Goal: Use online tool/utility: Utilize a website feature to perform a specific function

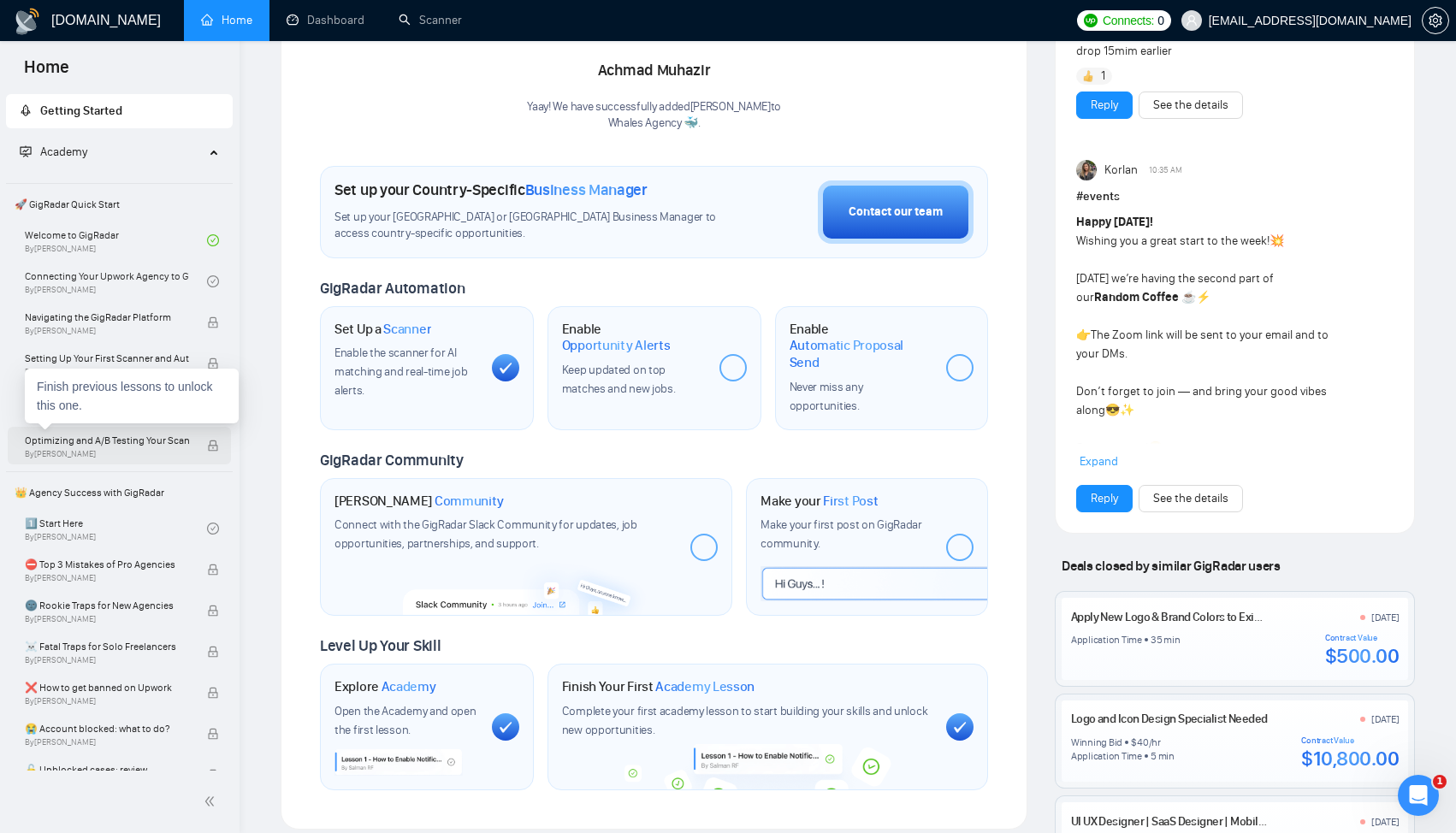
scroll to position [61, 0]
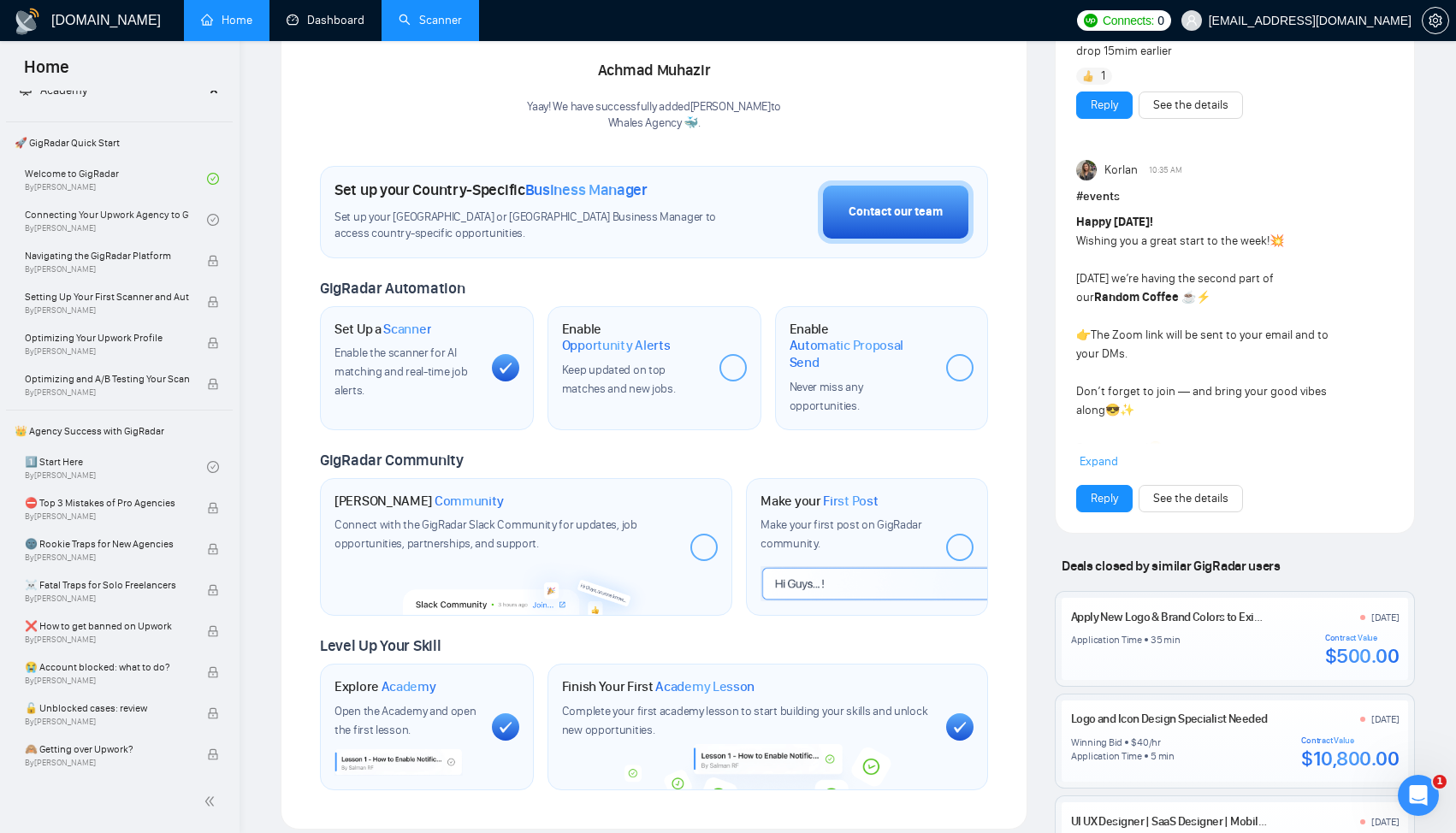
click at [440, 22] on link "Scanner" at bounding box center [430, 20] width 63 height 15
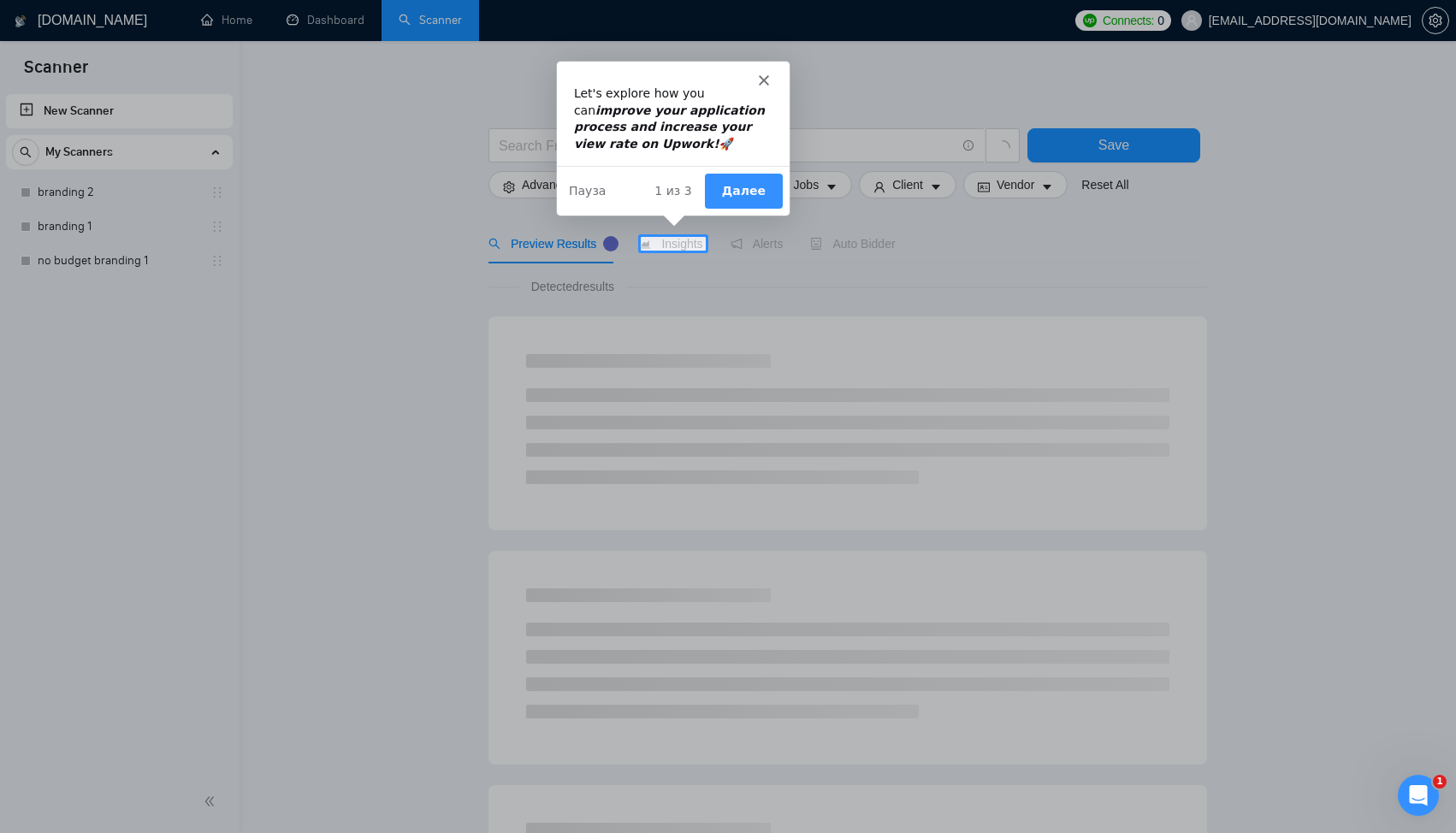
drag, startPoint x: 1187, startPoint y: 144, endPoint x: 1215, endPoint y: 142, distance: 28.1
click at [1214, 141] on div "Product tour overlay" at bounding box center [728, 416] width 1456 height 833
click at [768, 71] on div "Мессенджер Intercom" at bounding box center [671, 72] width 233 height 24
click at [762, 77] on polygon "Закрыть" at bounding box center [762, 79] width 10 height 10
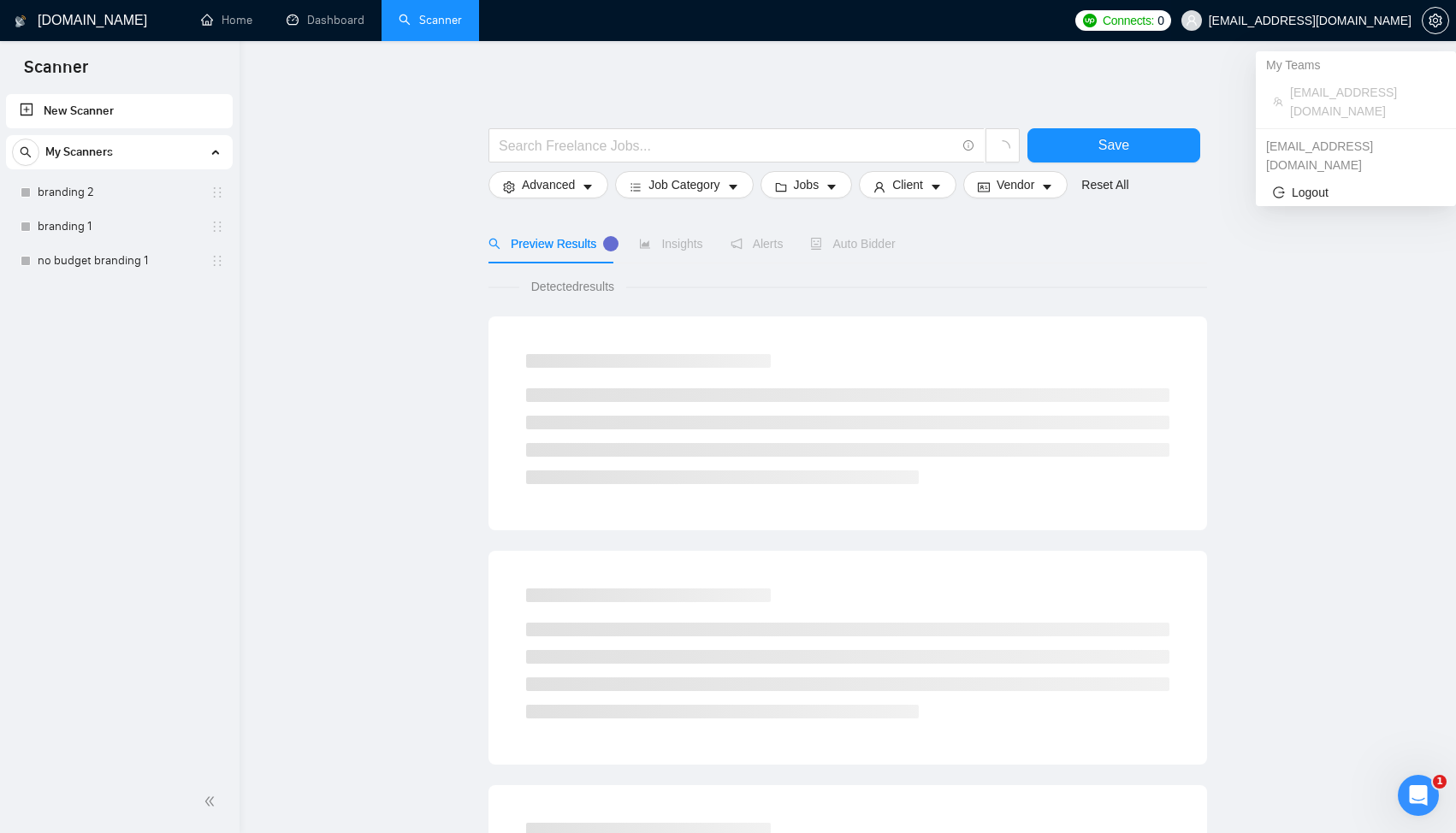
click at [1371, 21] on span "[EMAIL_ADDRESS][DOMAIN_NAME]" at bounding box center [1309, 21] width 203 height 0
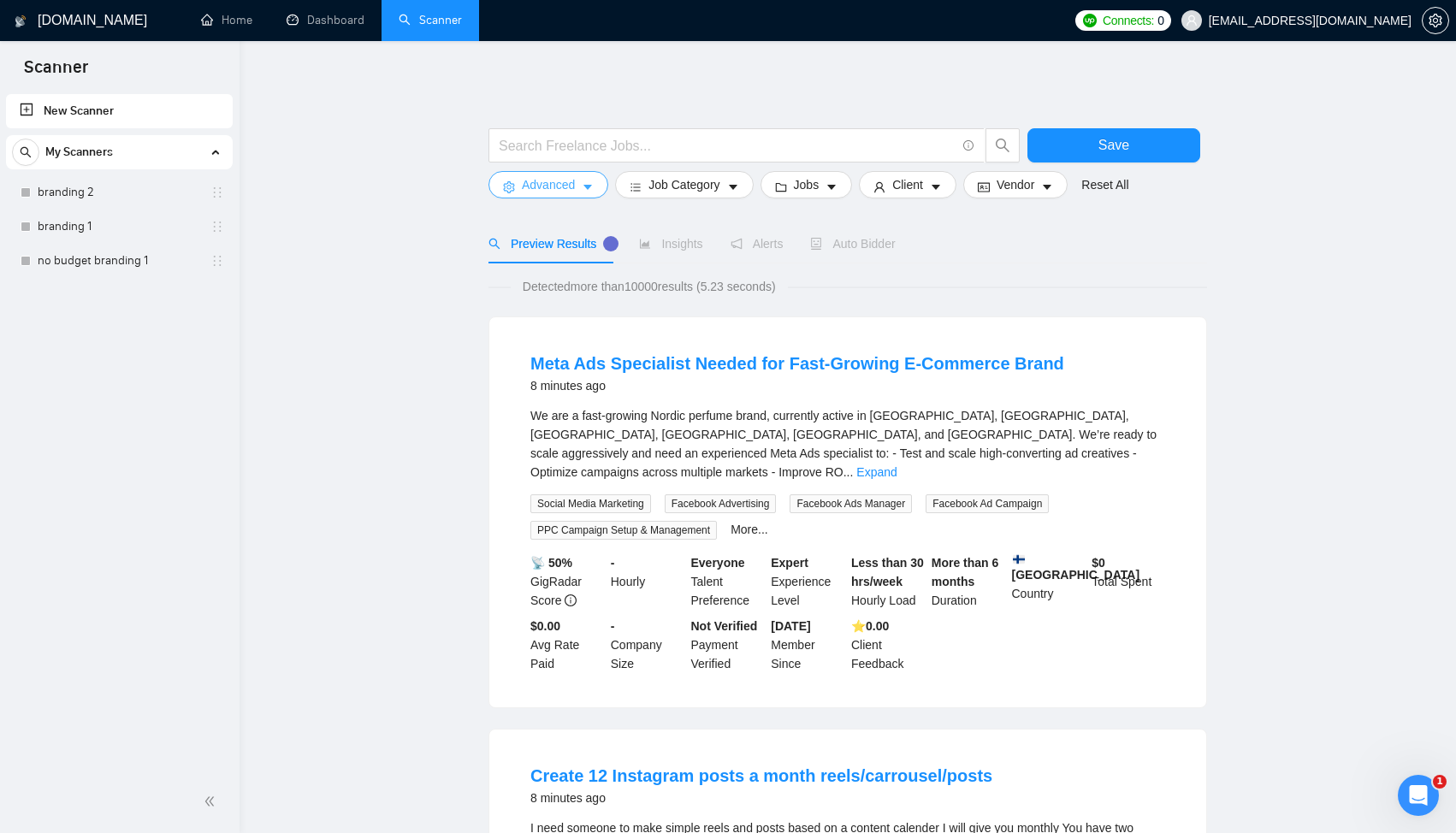
click at [550, 193] on span "Advanced" at bounding box center [547, 185] width 53 height 19
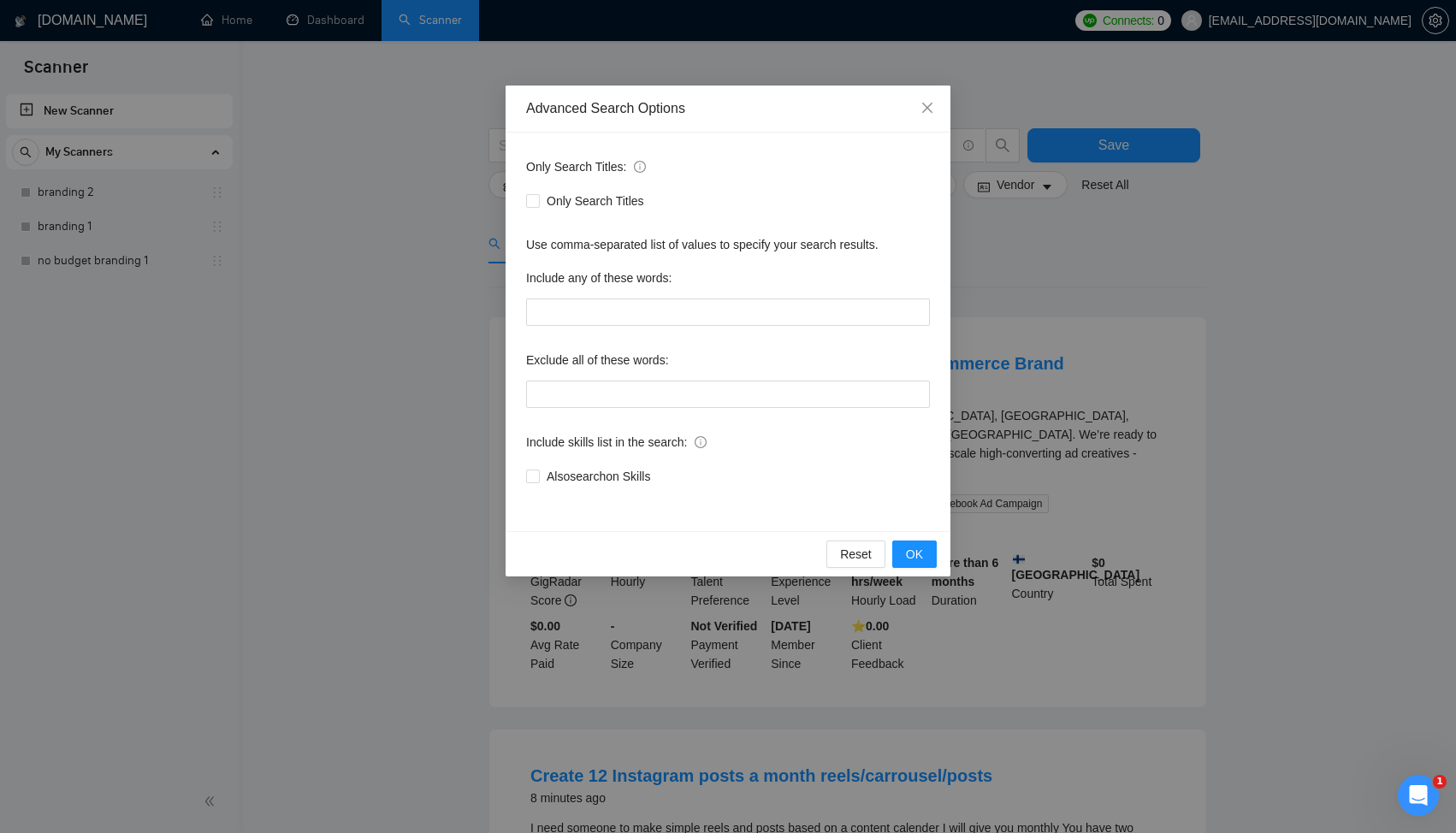
click at [1046, 243] on div "Advanced Search Options Only Search Titles: Only Search Titles Use comma-separa…" at bounding box center [728, 416] width 1456 height 833
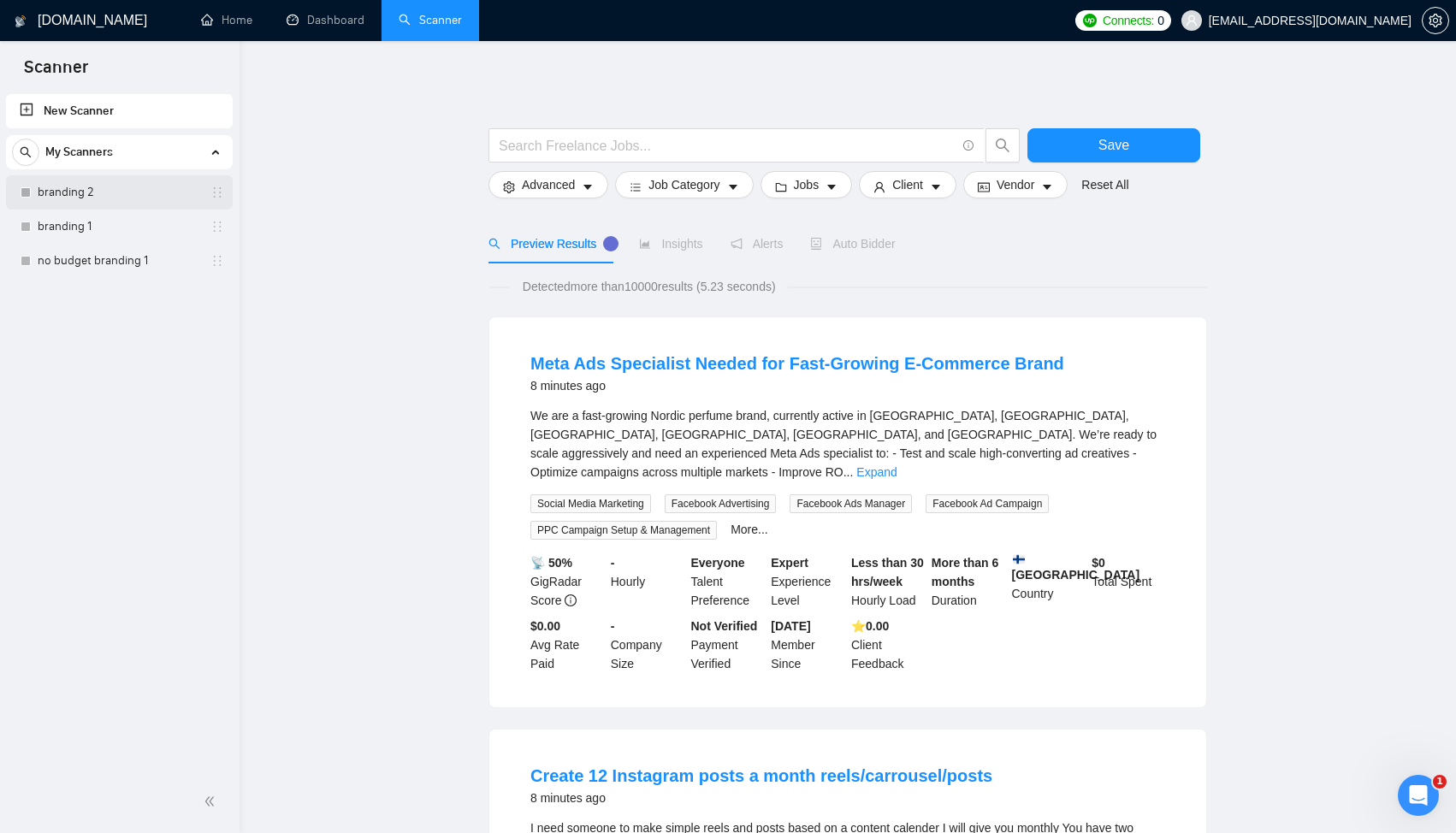
click at [117, 189] on link "branding 2" at bounding box center [119, 192] width 162 height 35
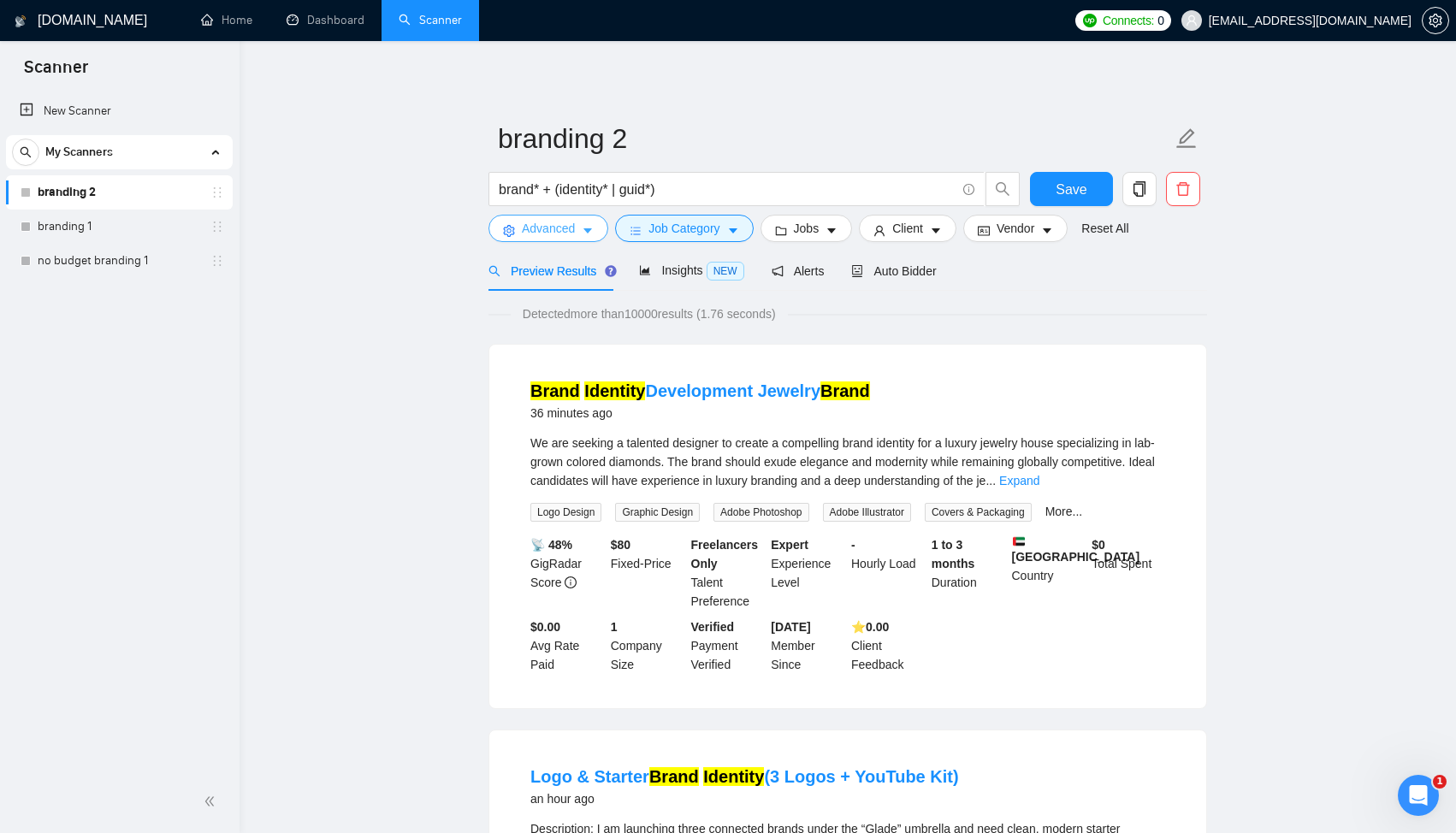
click at [578, 226] on button "Advanced" at bounding box center [548, 229] width 120 height 28
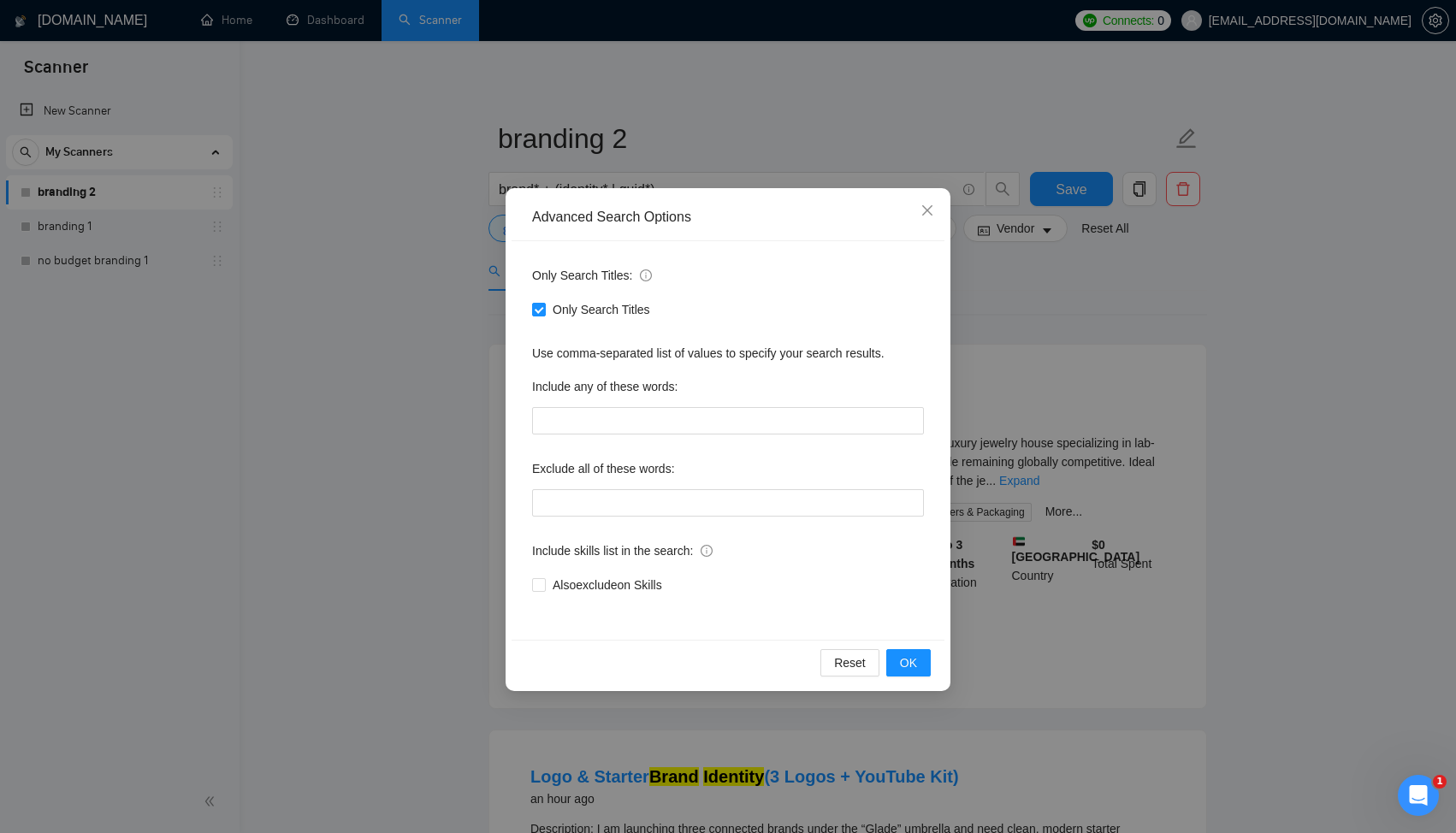
click at [451, 264] on div "Advanced Search Options Only Search Titles: Only Search Titles Use comma-separa…" at bounding box center [728, 416] width 1456 height 833
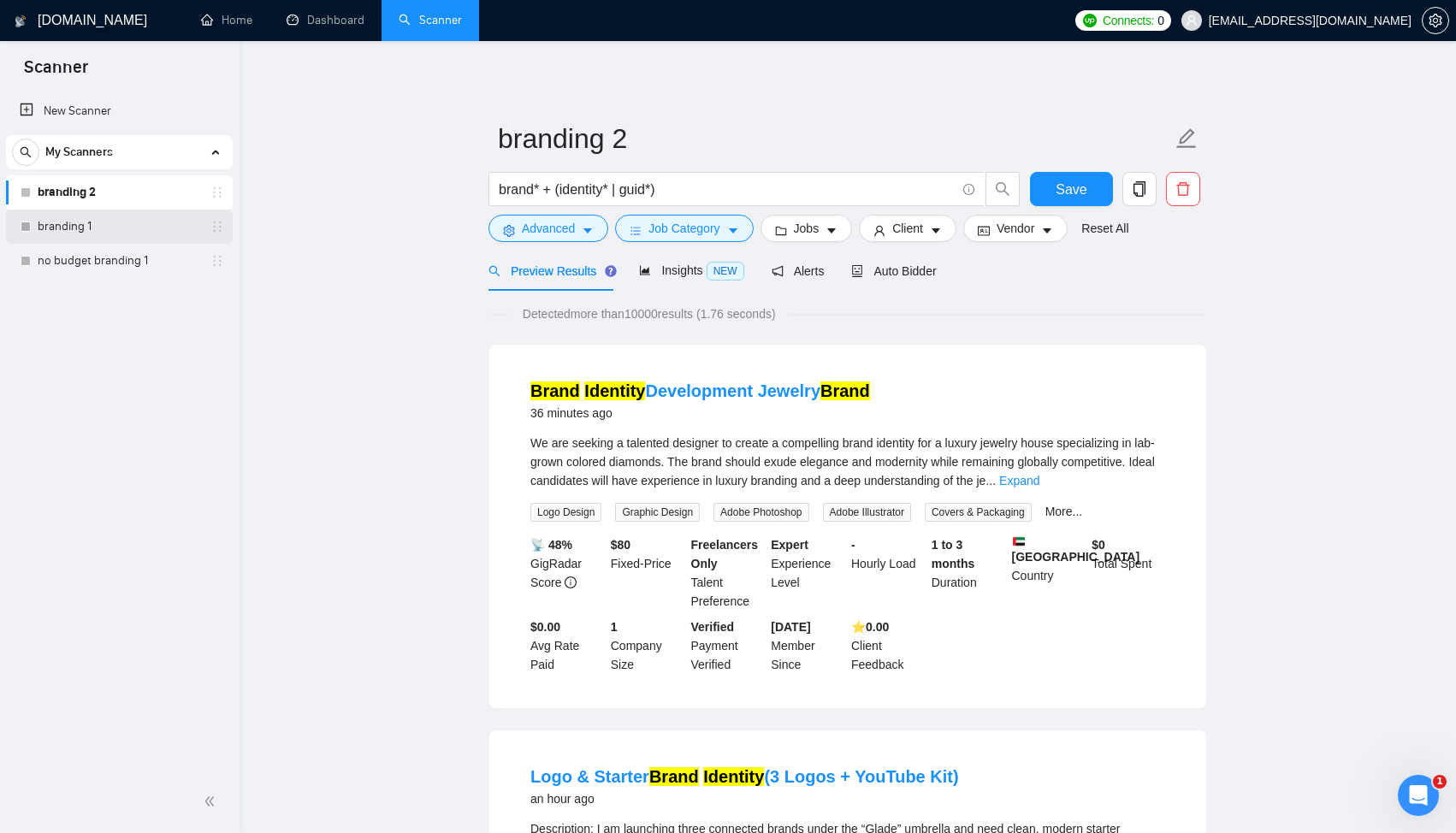
click at [128, 223] on link "branding 1" at bounding box center [119, 227] width 162 height 35
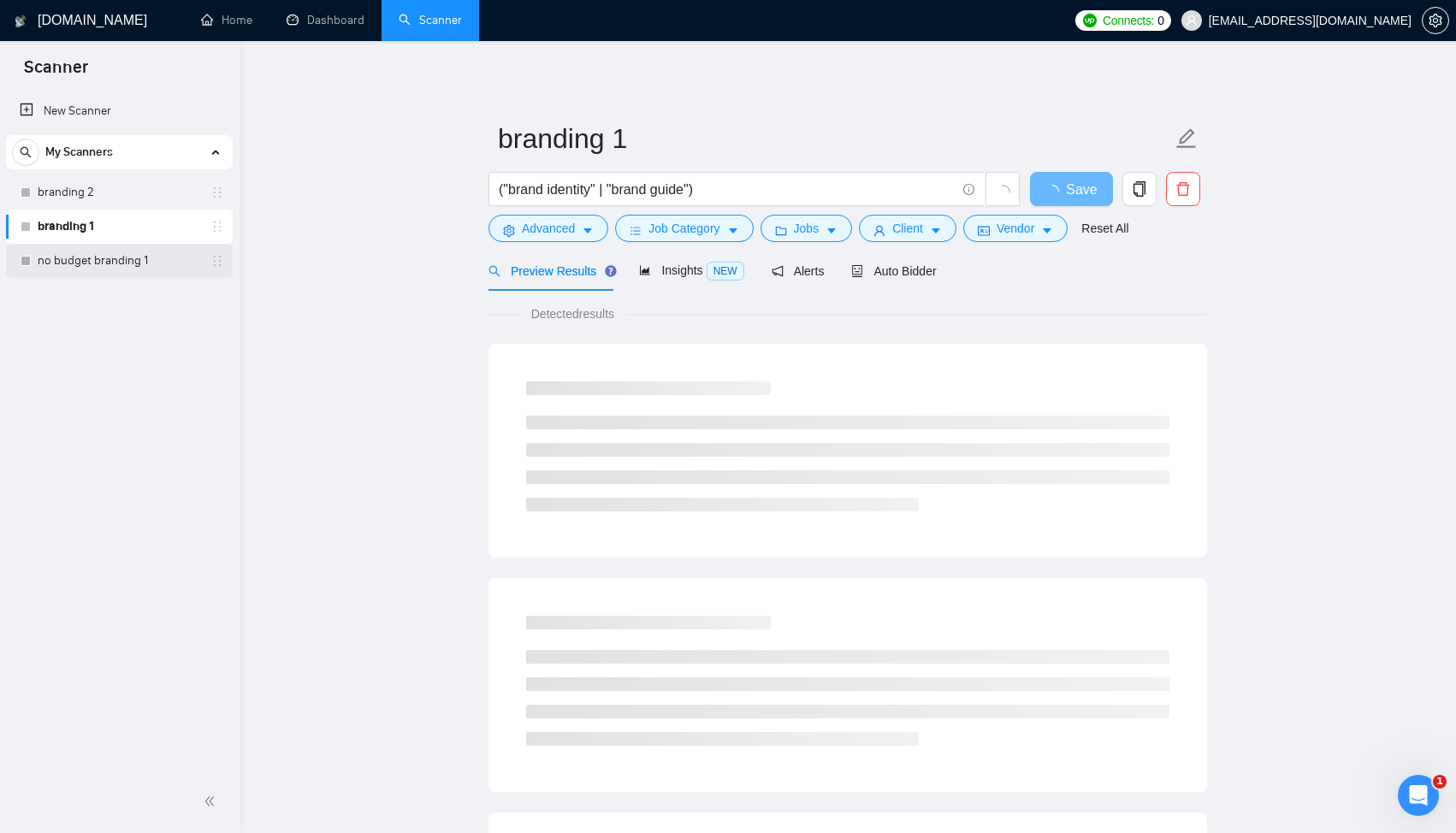
click at [142, 256] on link "no budget branding 1" at bounding box center [119, 261] width 162 height 35
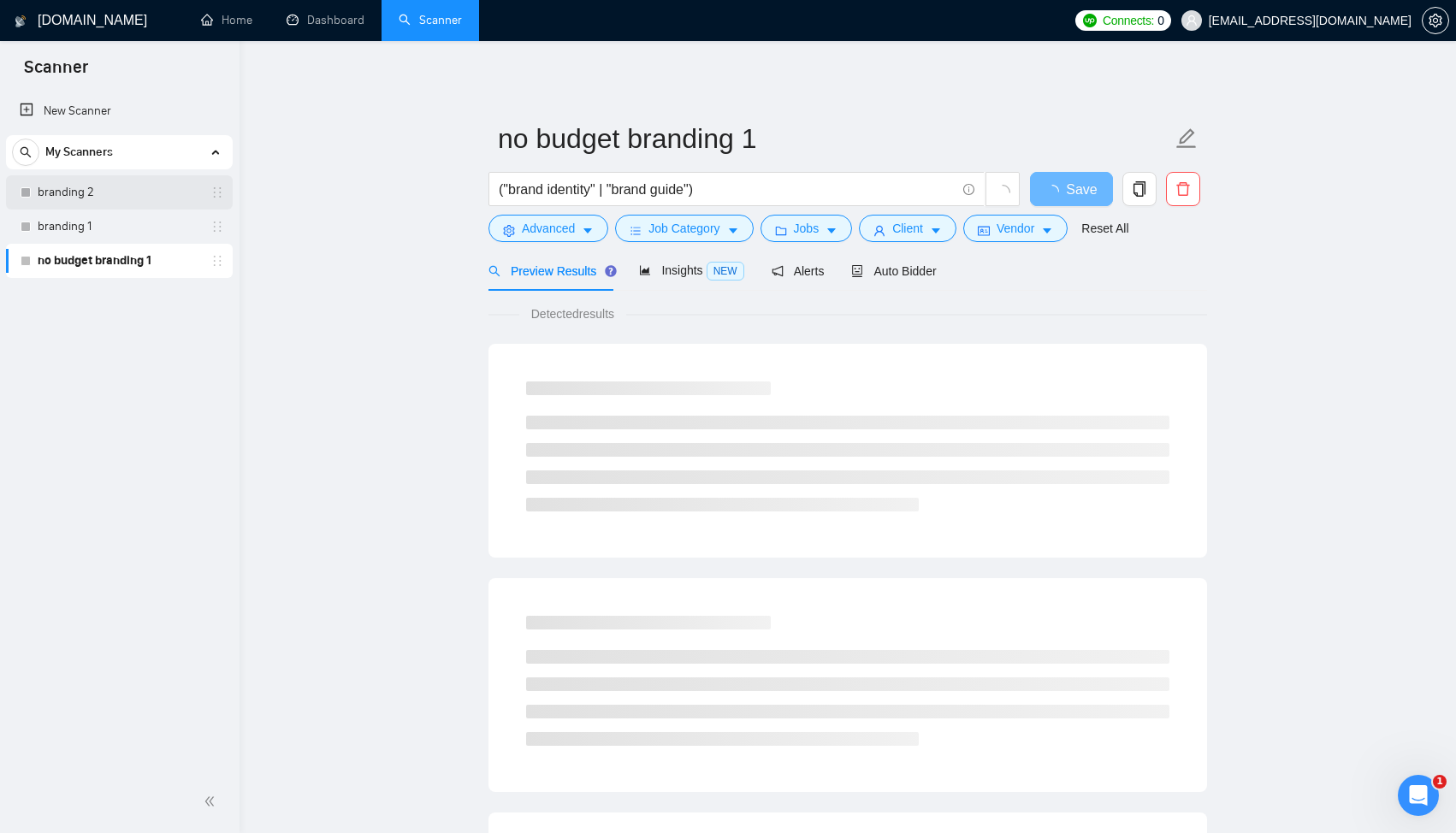
click at [131, 192] on link "branding 2" at bounding box center [119, 192] width 162 height 35
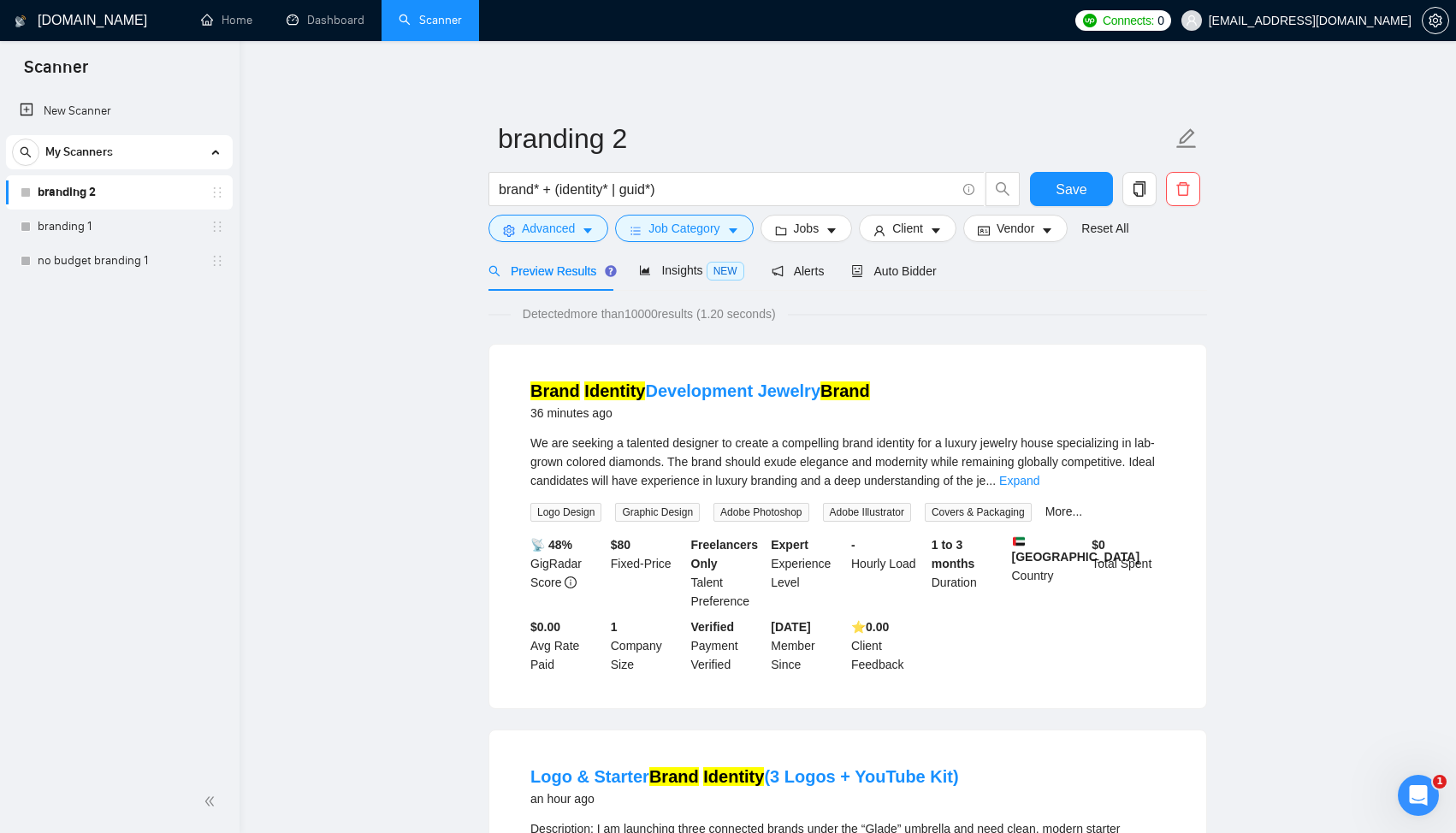
click at [114, 182] on link "branding 2" at bounding box center [119, 192] width 162 height 35
click at [117, 195] on link "branding 2" at bounding box center [119, 192] width 162 height 35
drag, startPoint x: 1119, startPoint y: 227, endPoint x: 1182, endPoint y: 296, distance: 93.4
click at [1154, 314] on div "Detected more than 10000 results (1.20 seconds)" at bounding box center [848, 314] width 718 height 19
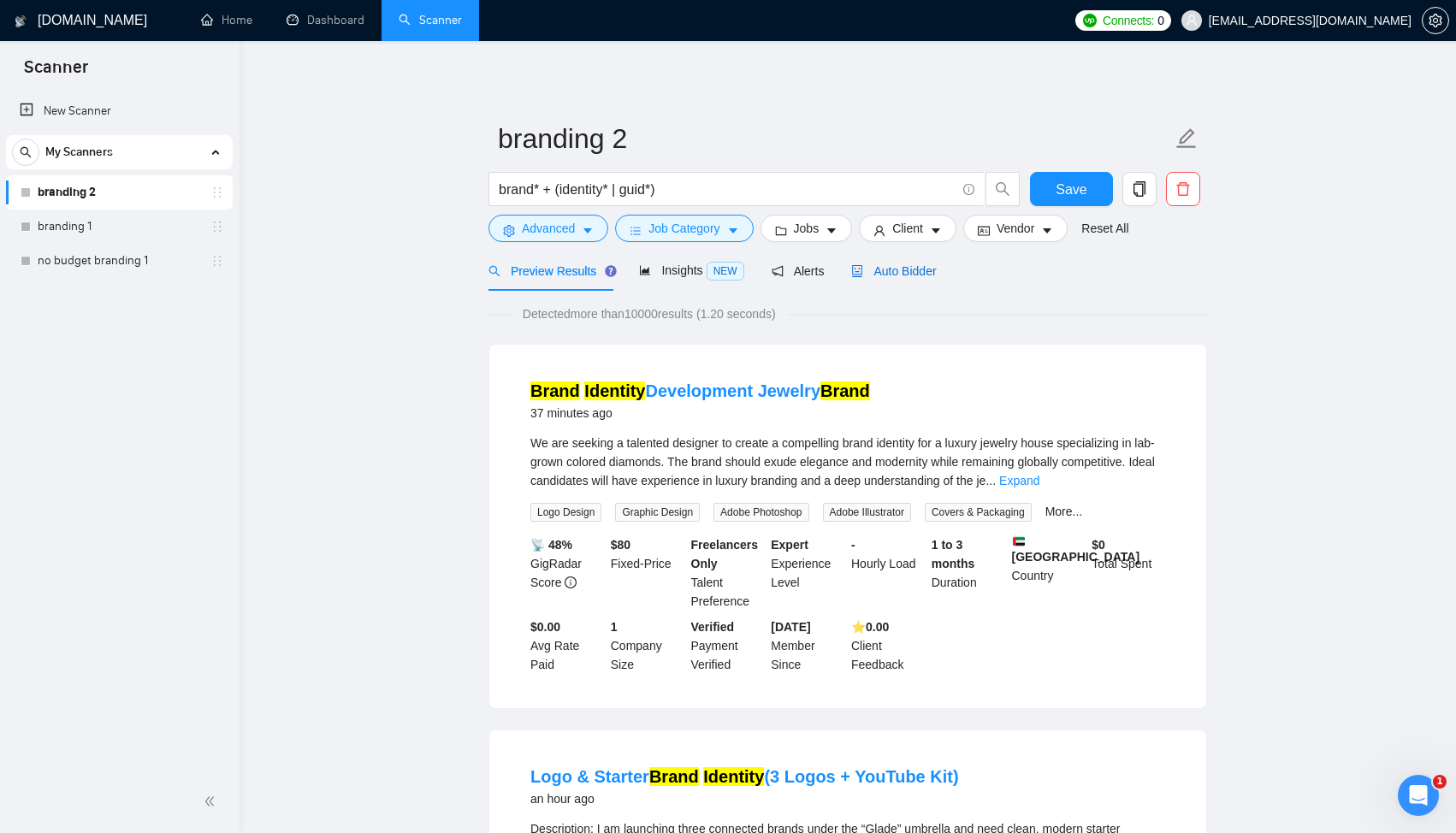
click at [883, 274] on span "Auto Bidder" at bounding box center [893, 271] width 85 height 14
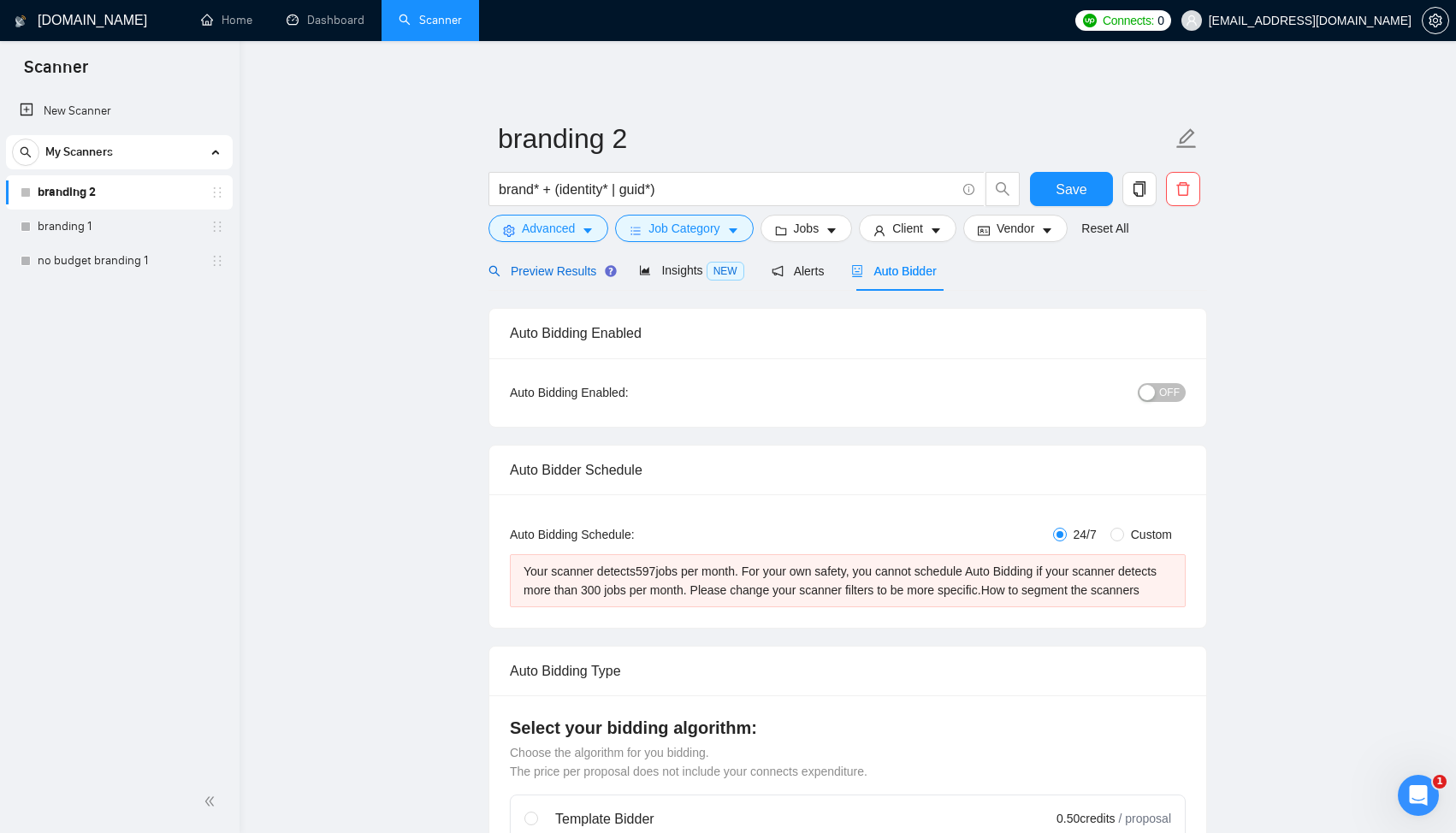
click at [543, 273] on span "Preview Results" at bounding box center [550, 271] width 123 height 14
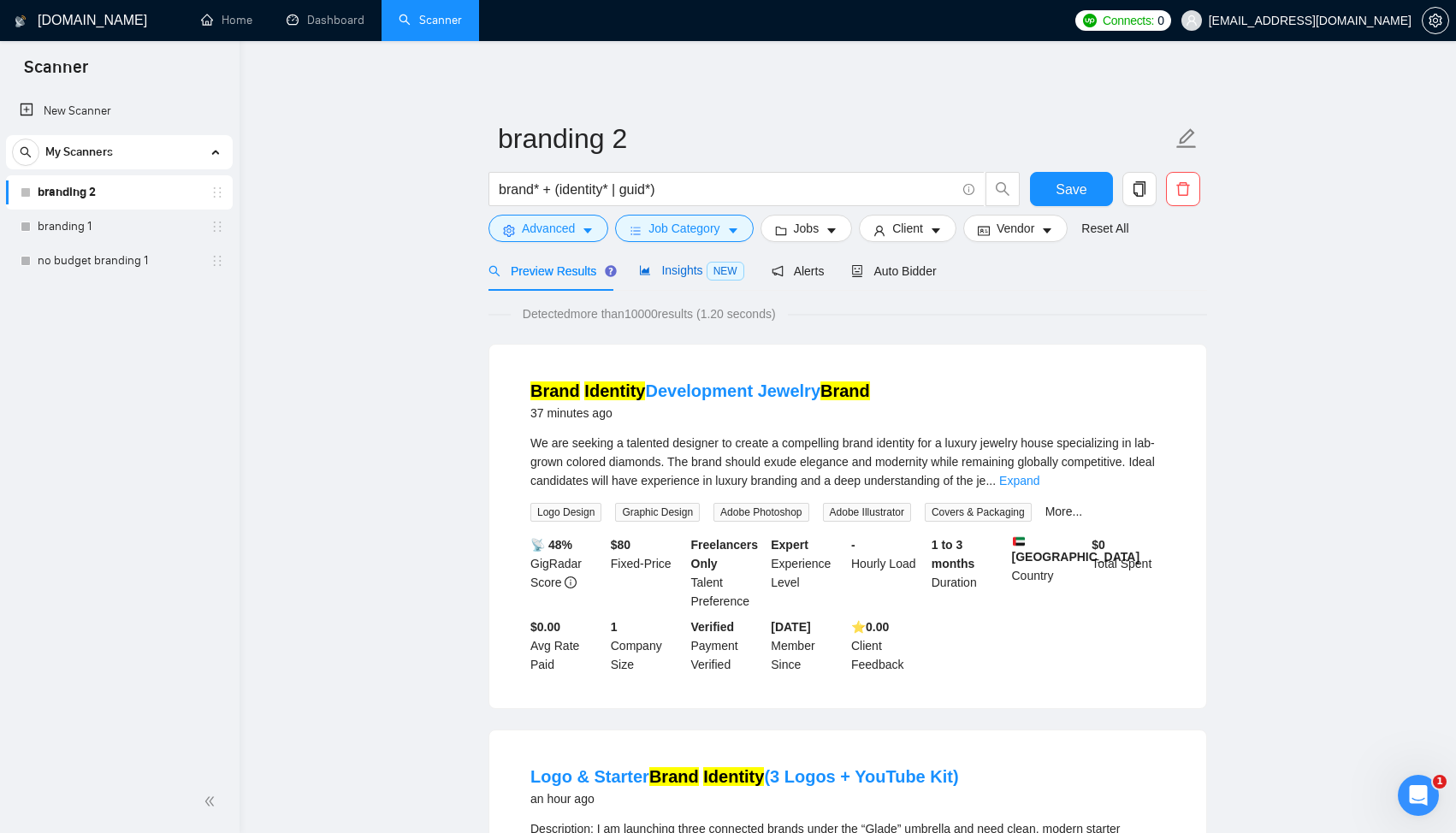
click at [669, 278] on div "Insights NEW" at bounding box center [690, 270] width 104 height 20
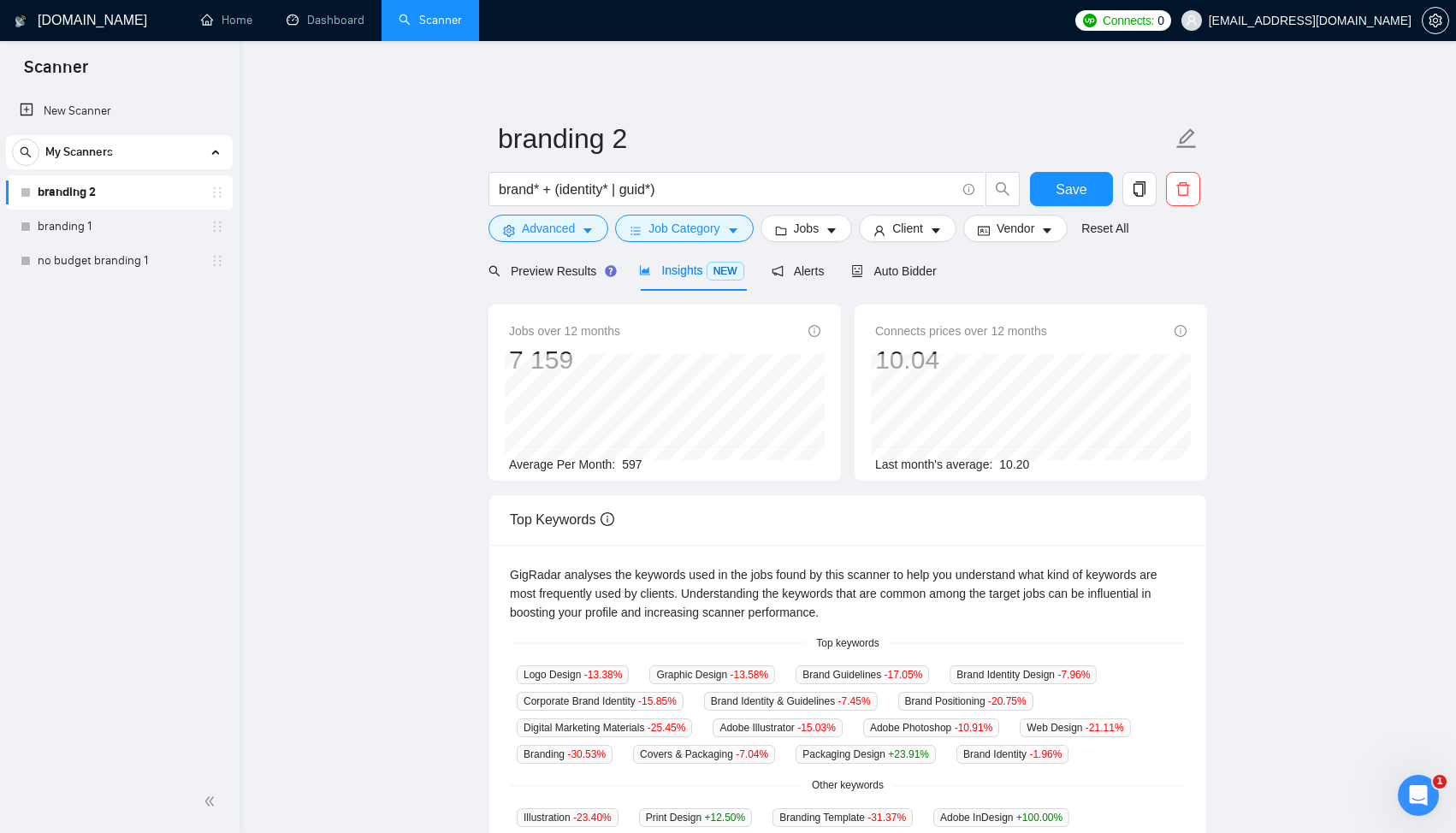
click at [818, 301] on div "Jobs over 12 months 7 159 Average Per Month: 597 Connects prices over 12 months…" at bounding box center [848, 767] width 718 height 951
click at [882, 265] on span "Auto Bidder" at bounding box center [893, 271] width 85 height 14
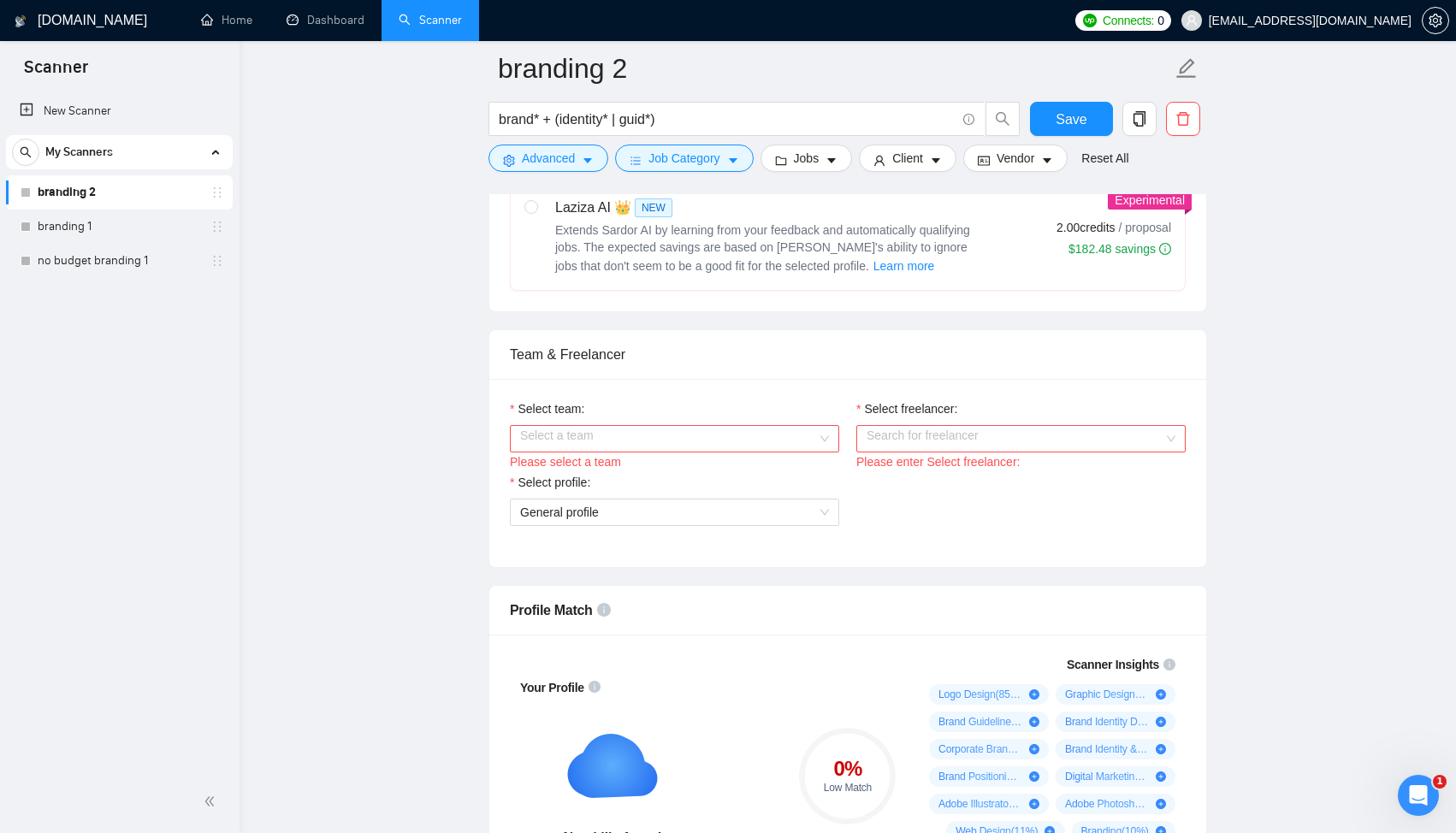
scroll to position [778, 0]
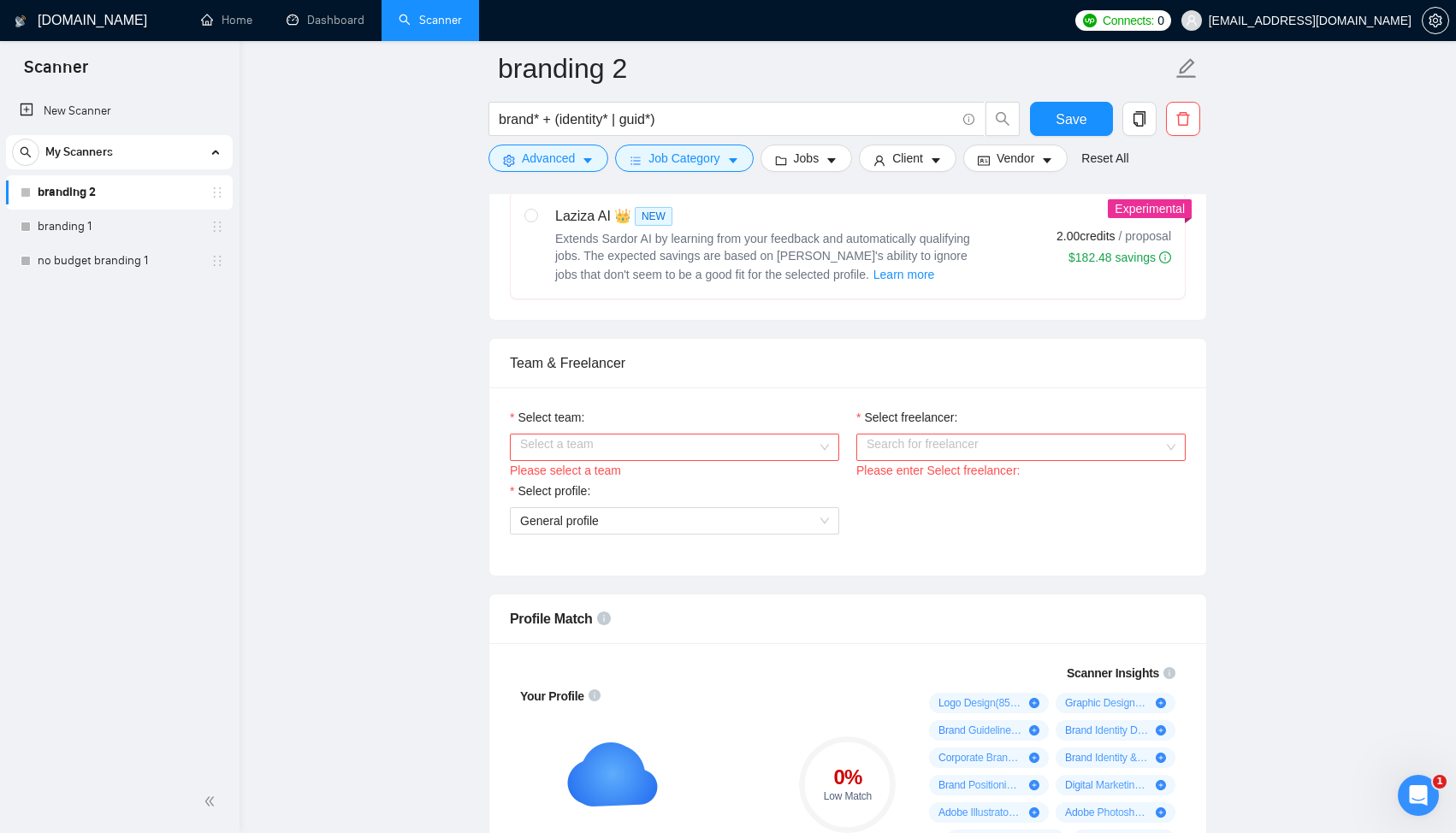
click at [709, 460] on input "Select team:" at bounding box center [669, 447] width 297 height 26
click at [883, 514] on div "Select profile: General profile" at bounding box center [848, 518] width 693 height 73
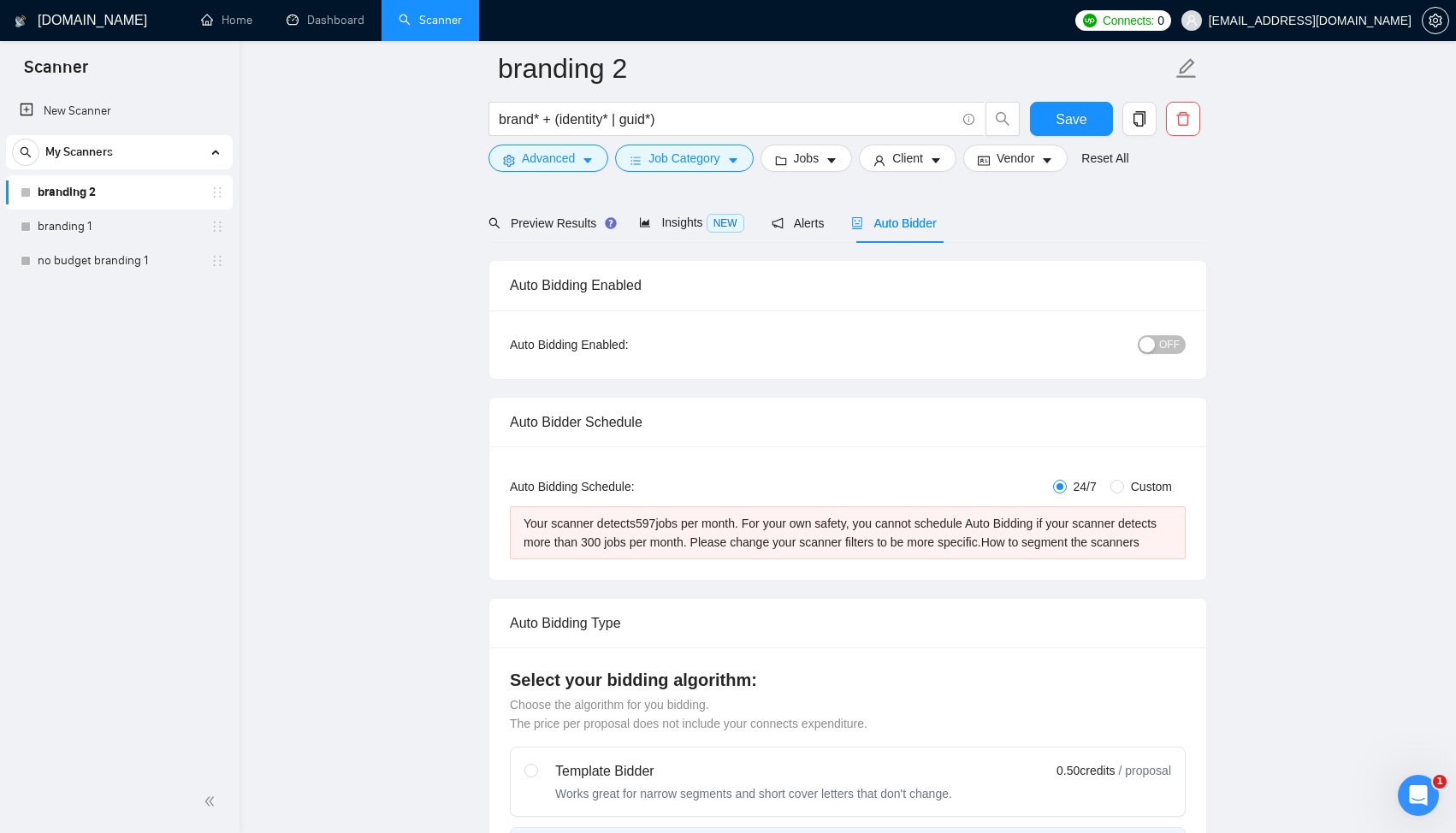
scroll to position [0, 0]
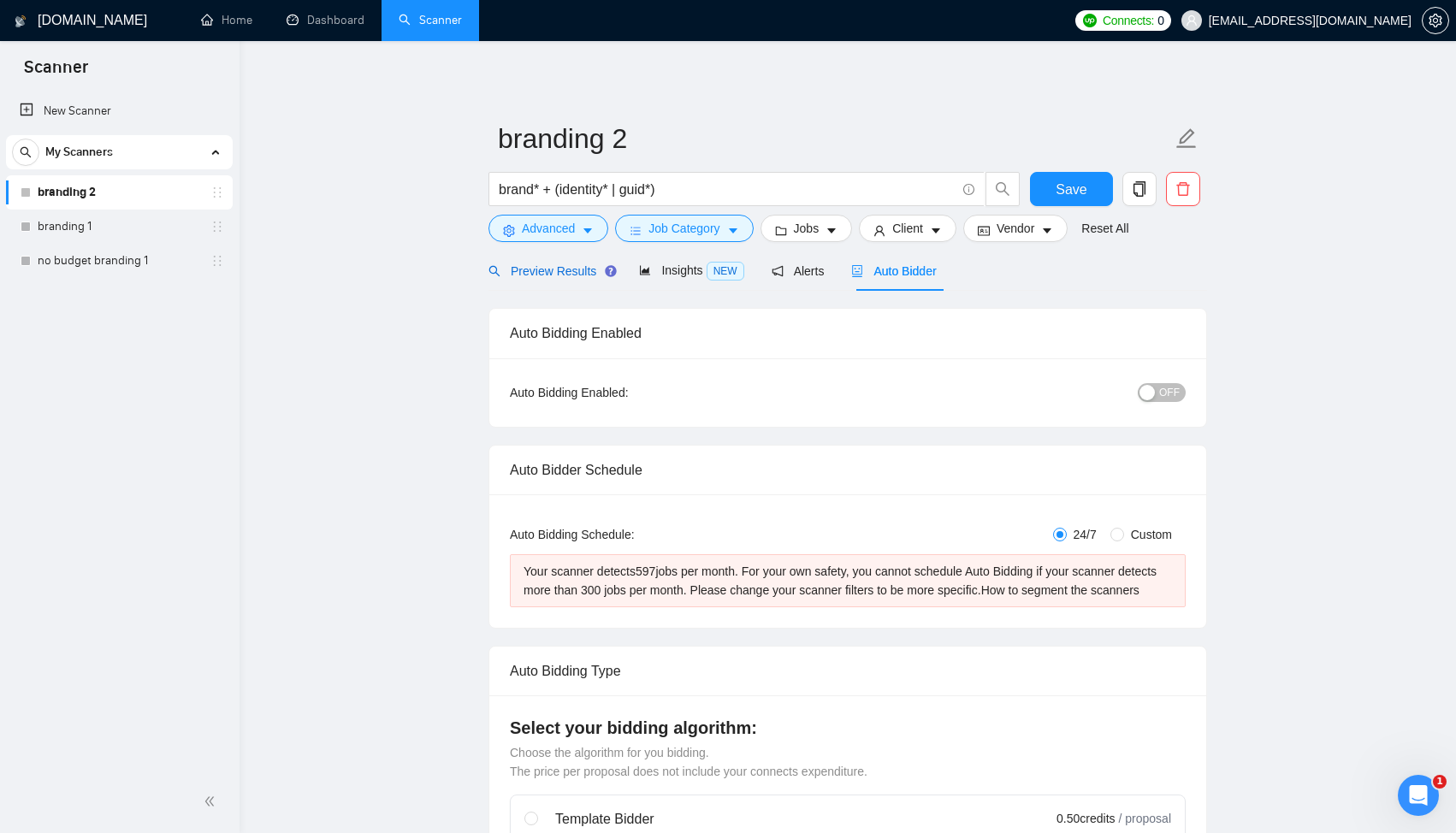
click at [563, 268] on span "Preview Results" at bounding box center [550, 271] width 123 height 14
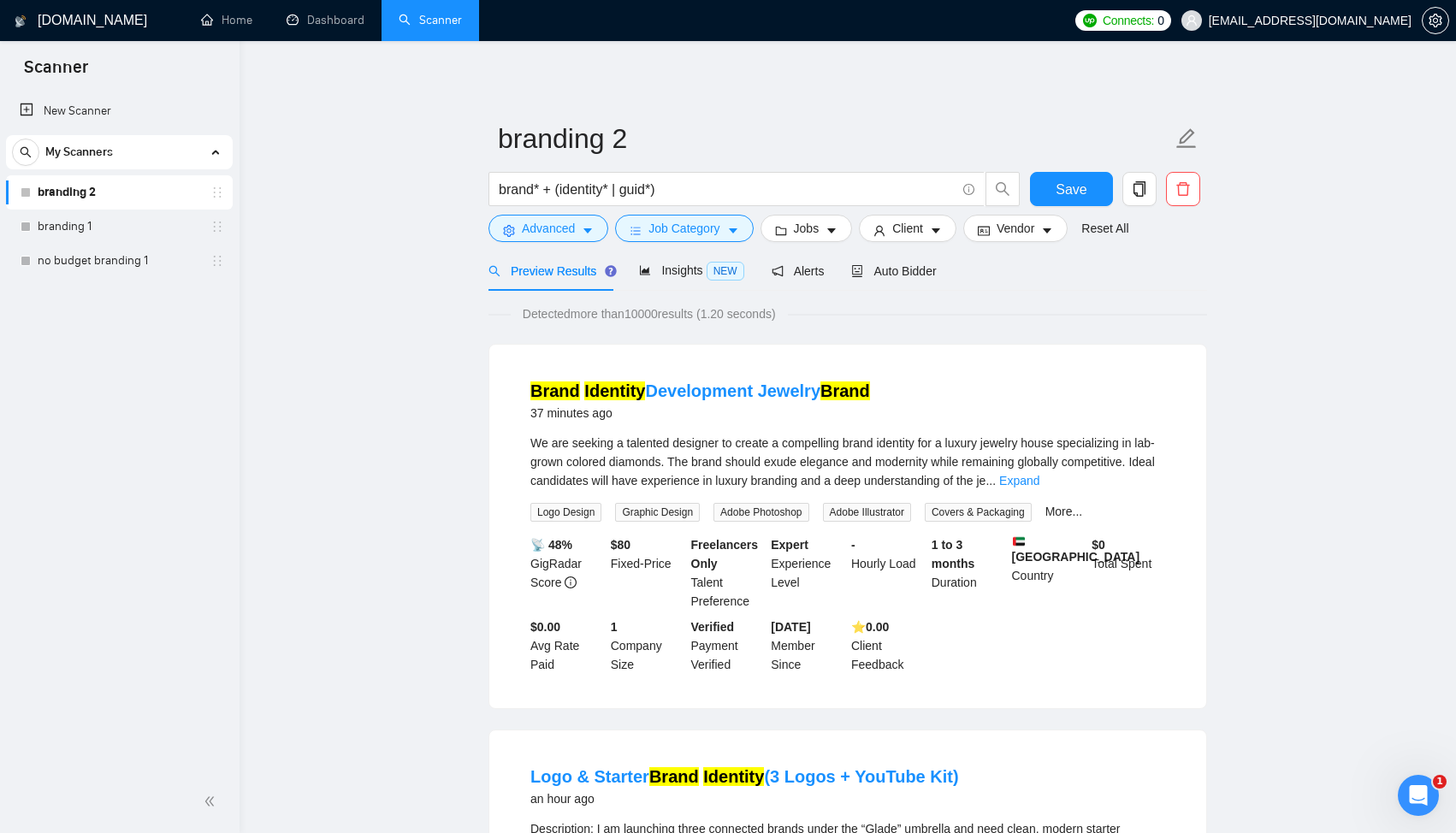
click at [563, 268] on span "Preview Results" at bounding box center [550, 271] width 123 height 14
